Goal: Information Seeking & Learning: Check status

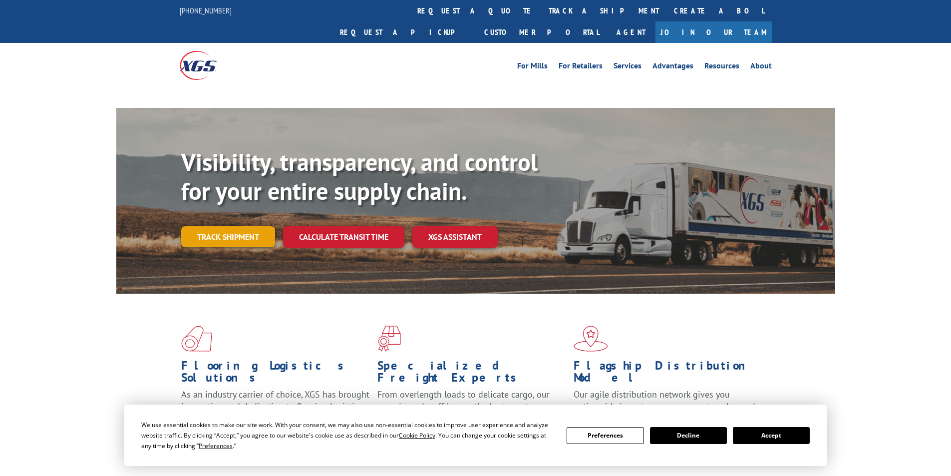
click at [224, 226] on link "Track shipment" at bounding box center [228, 236] width 94 height 21
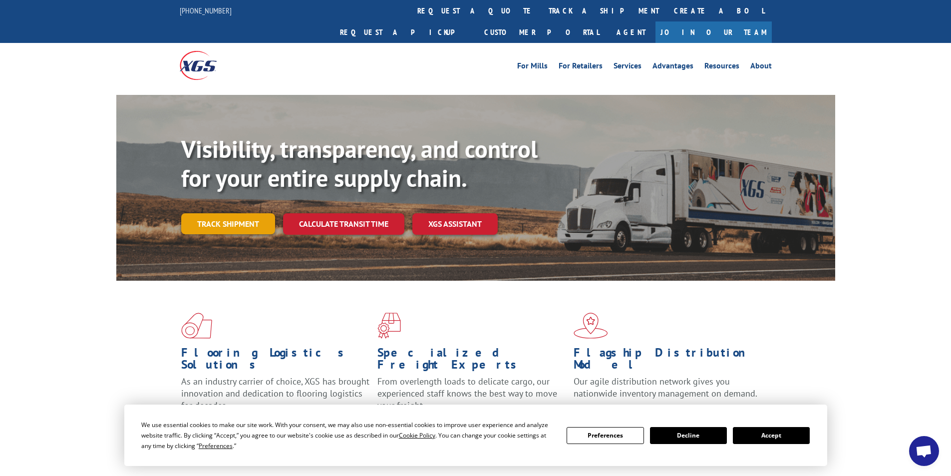
click at [213, 213] on link "Track shipment" at bounding box center [228, 223] width 94 height 21
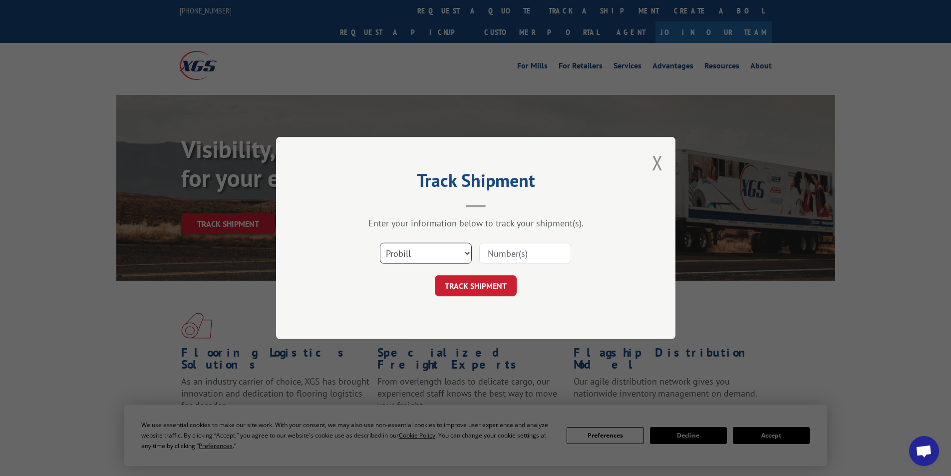
click at [431, 252] on select "Select category... Probill BOL PO" at bounding box center [426, 253] width 92 height 21
click at [525, 255] on input at bounding box center [525, 253] width 92 height 21
click at [397, 263] on div "Select category... Probill BOL PO" at bounding box center [426, 253] width 91 height 23
click at [397, 260] on select "Select category... Probill BOL PO" at bounding box center [426, 253] width 92 height 21
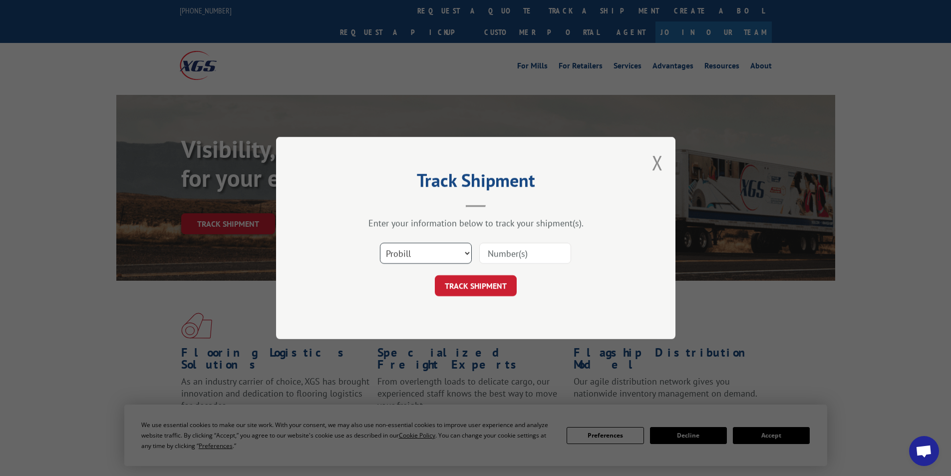
select select "bol"
click at [380, 243] on select "Select category... Probill BOL PO" at bounding box center [426, 253] width 92 height 21
click at [532, 248] on input at bounding box center [525, 253] width 92 height 21
type input "530512227"
click button "TRACK SHIPMENT" at bounding box center [476, 285] width 82 height 21
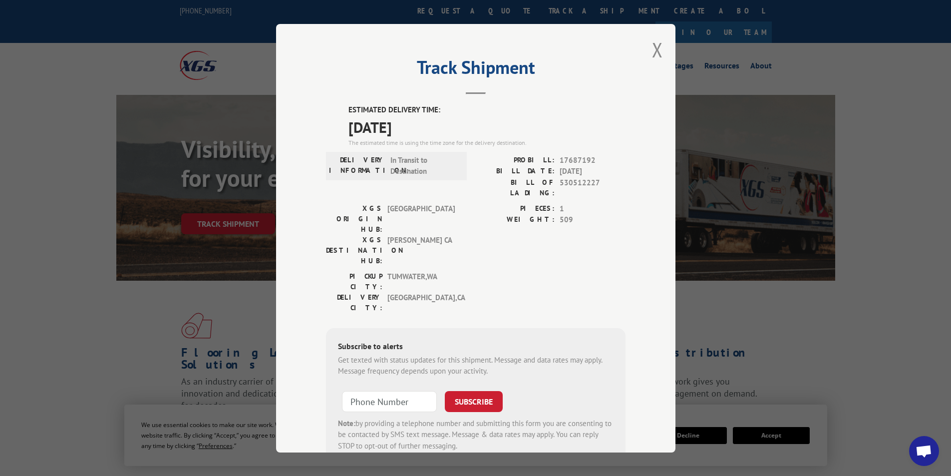
click at [661, 49] on div "Track Shipment ESTIMATED DELIVERY TIME: [DATE] The estimated time is using the …" at bounding box center [476, 238] width 400 height 428
drag, startPoint x: 648, startPoint y: 46, endPoint x: 499, endPoint y: 105, distance: 160.2
click at [647, 49] on div "Track Shipment ESTIMATED DELIVERY TIME: [DATE] The estimated time is using the …" at bounding box center [476, 238] width 400 height 428
